Goal: Task Accomplishment & Management: Use online tool/utility

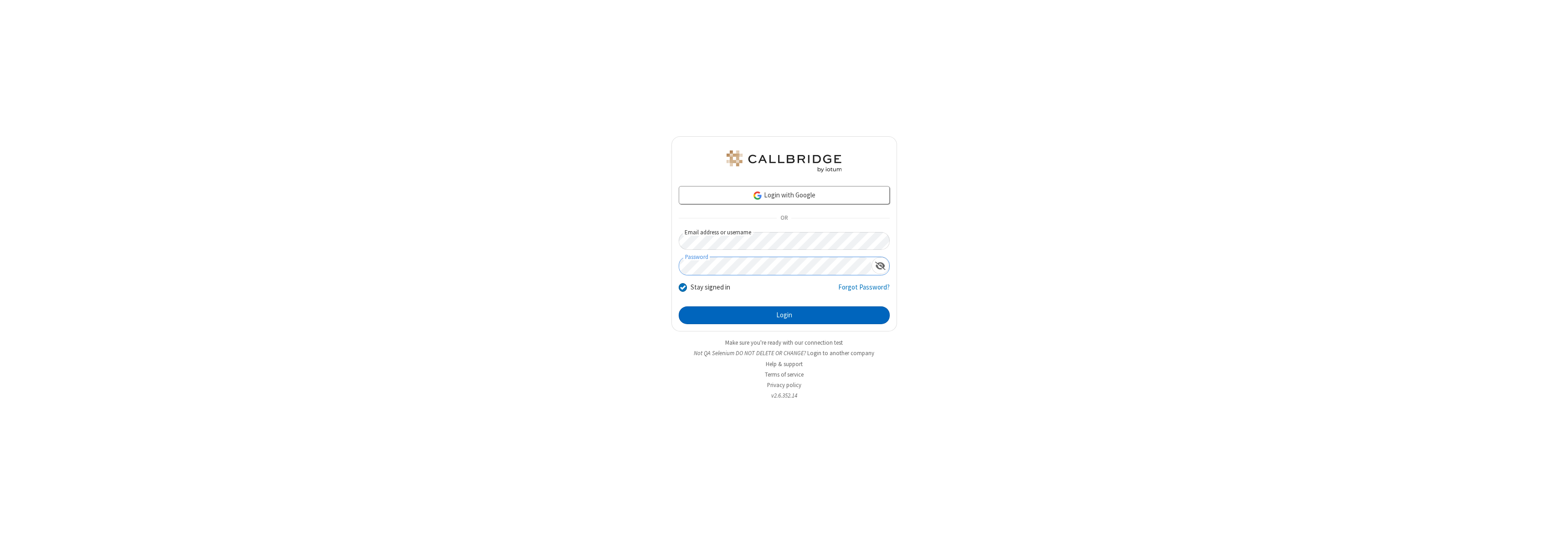
click at [784, 315] on button "Login" at bounding box center [784, 316] width 211 height 18
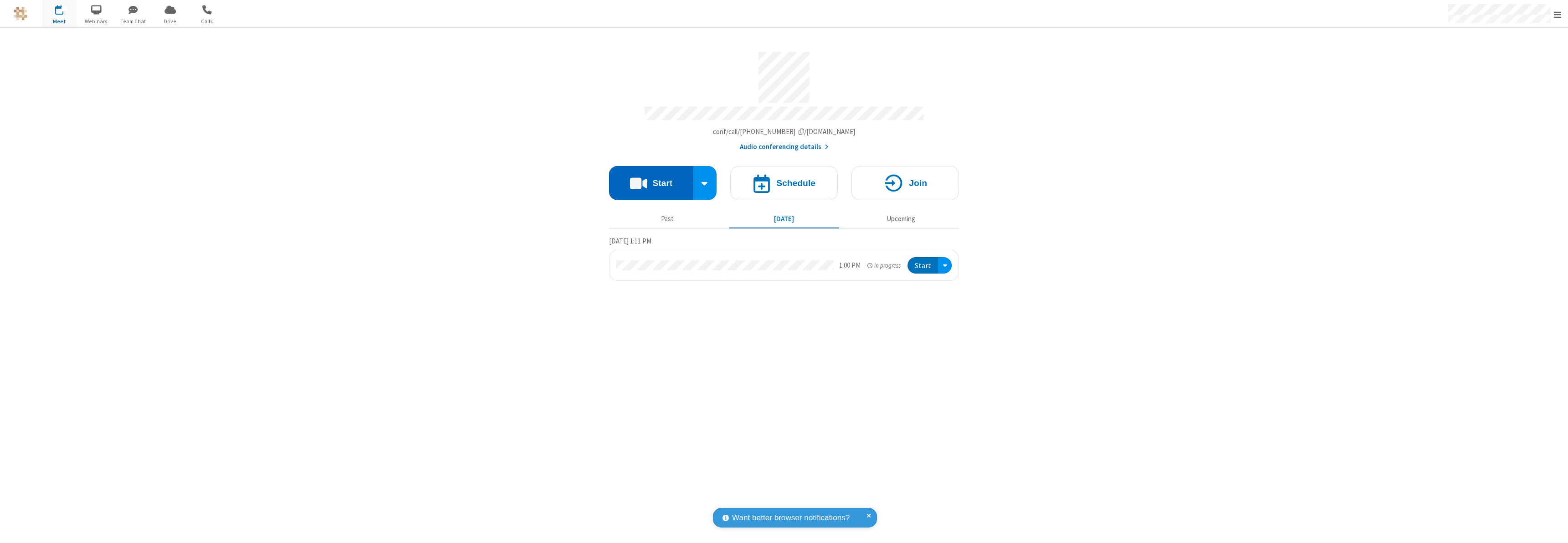
click at [651, 179] on button "Start" at bounding box center [651, 183] width 85 height 35
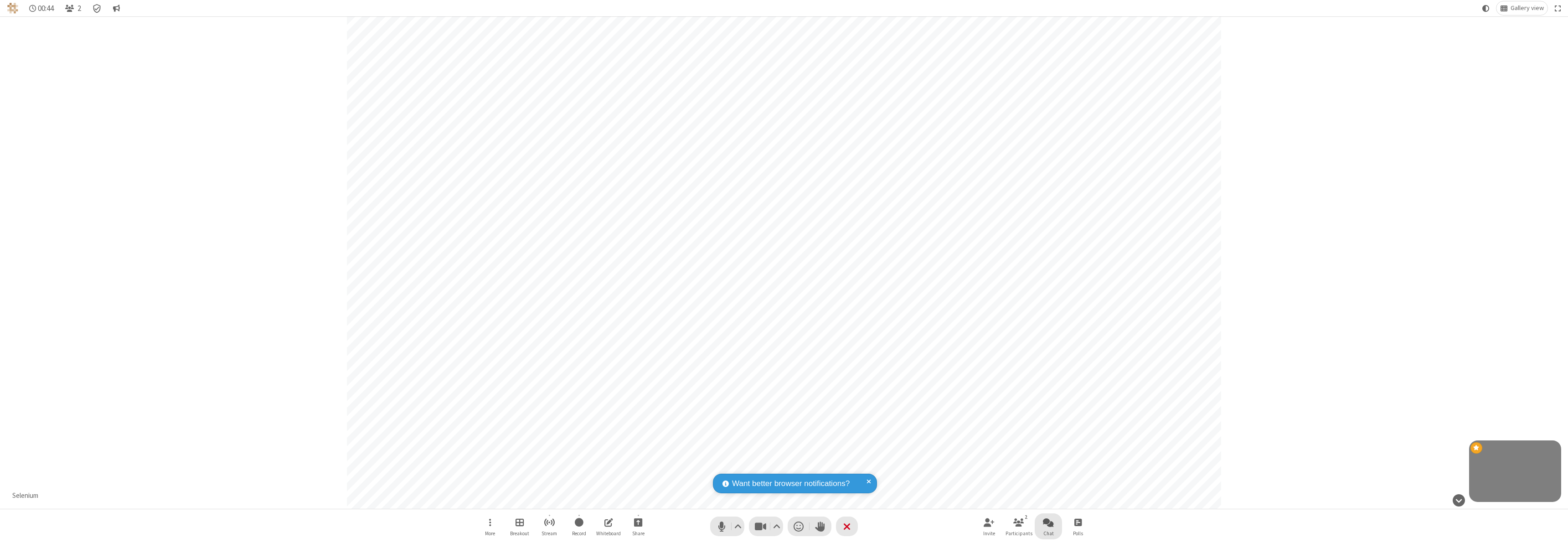
click at [1048, 522] on span "Open chat" at bounding box center [1048, 522] width 11 height 12
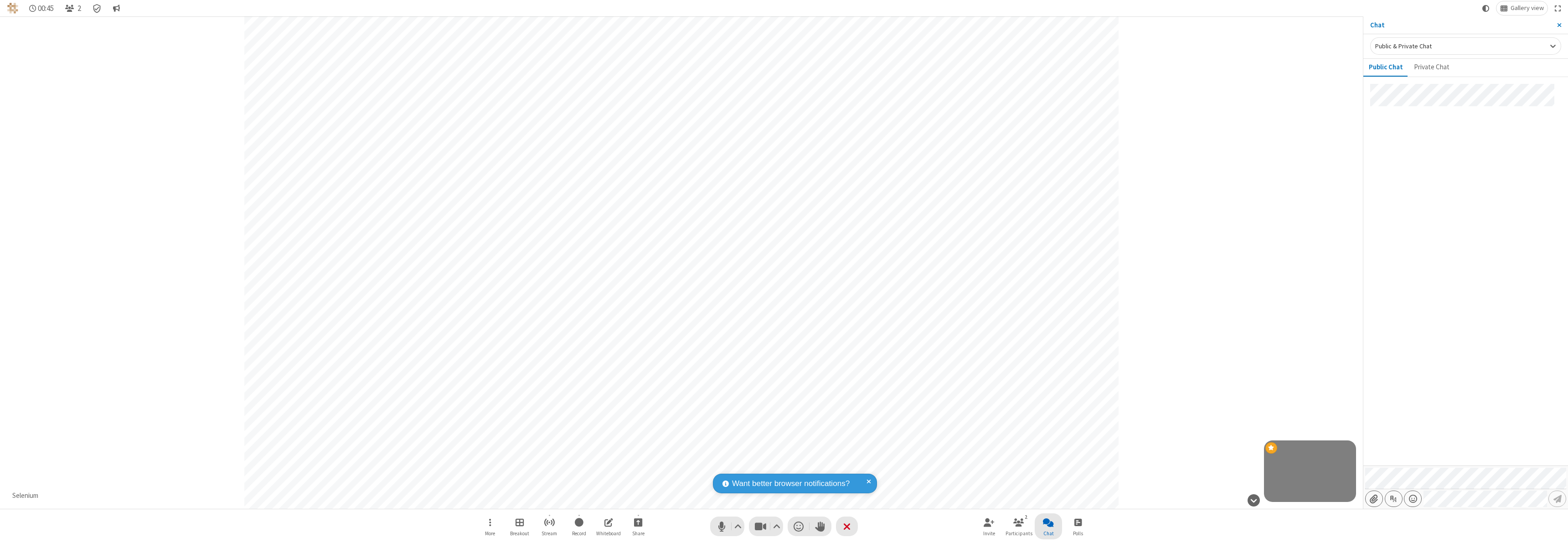
type input "C:\fakepath\doc_test.docx"
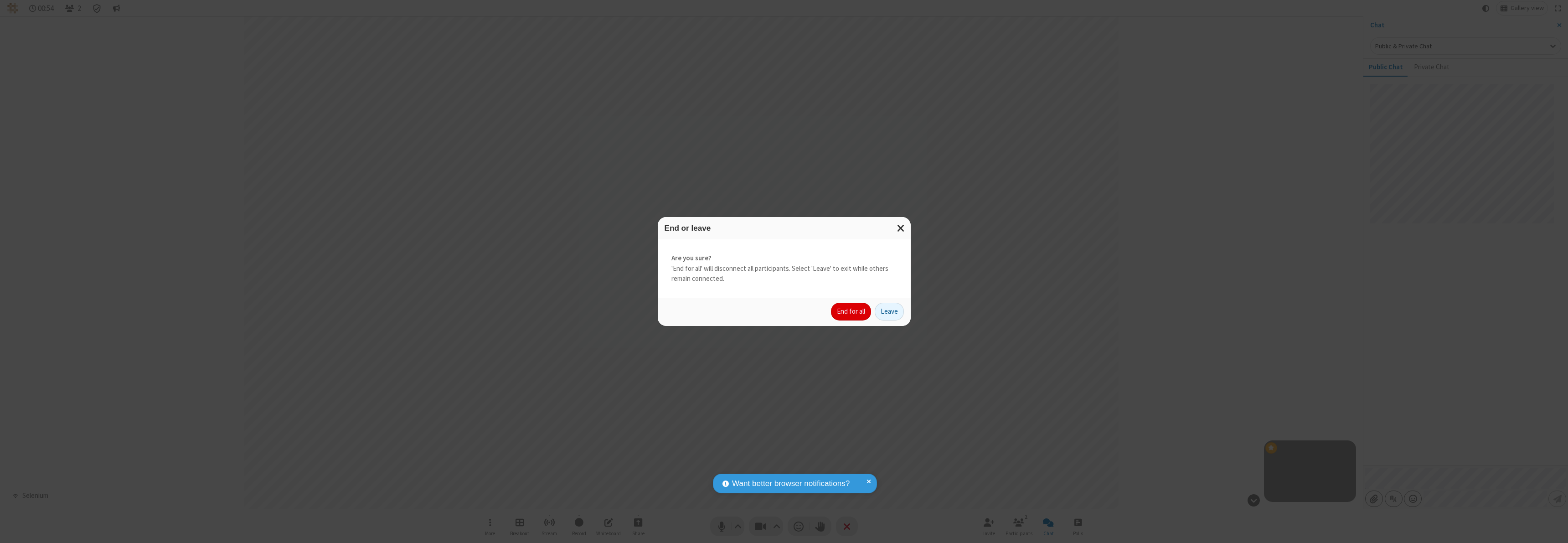
click at [852, 312] on button "End for all" at bounding box center [851, 312] width 40 height 18
